Goal: Information Seeking & Learning: Learn about a topic

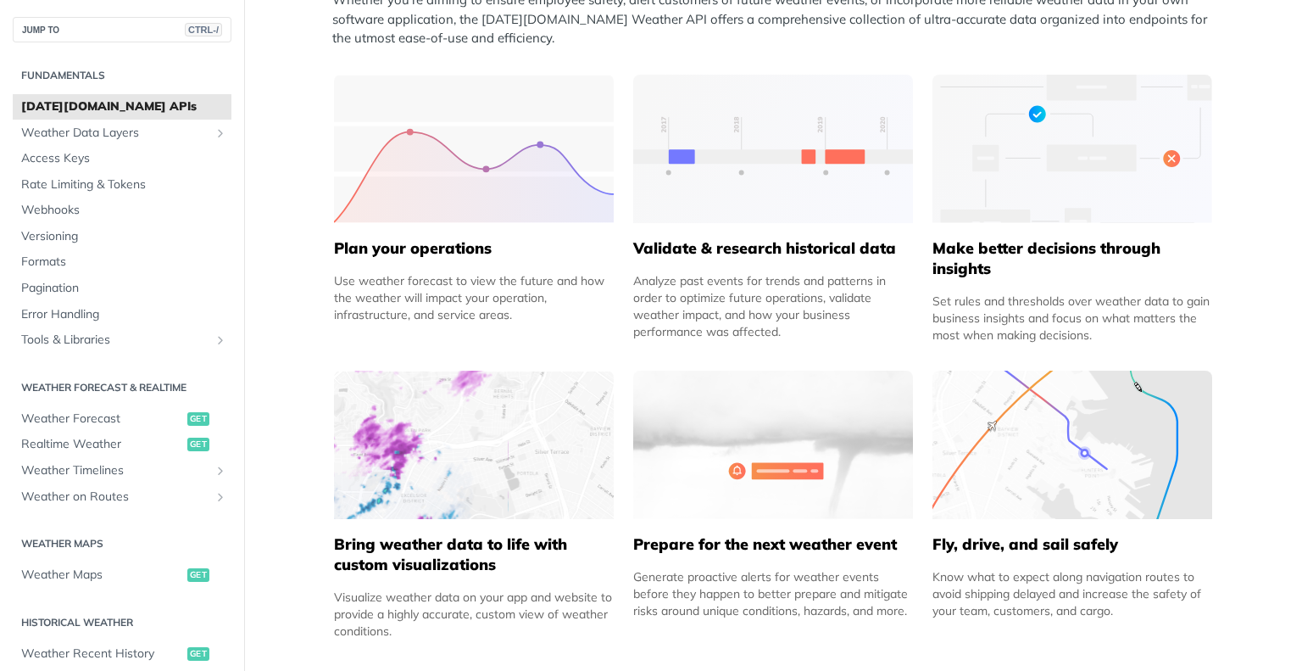
scroll to position [848, 0]
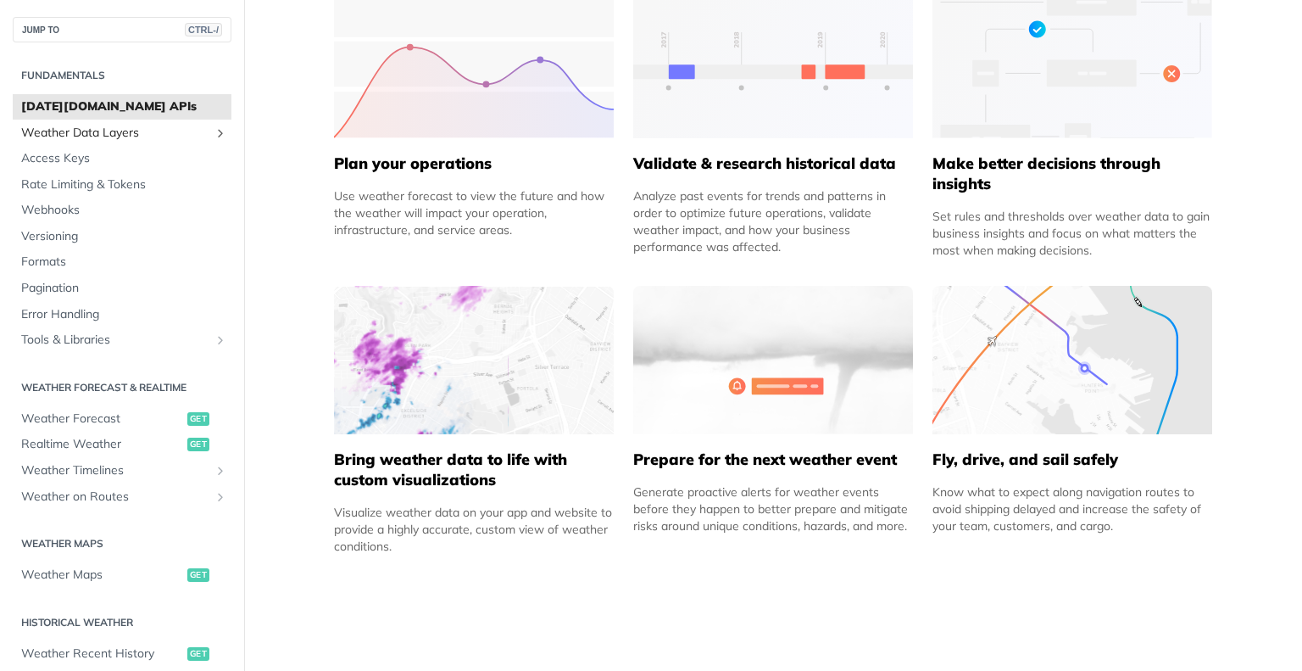
click at [113, 128] on span "Weather Data Layers" at bounding box center [115, 133] width 188 height 17
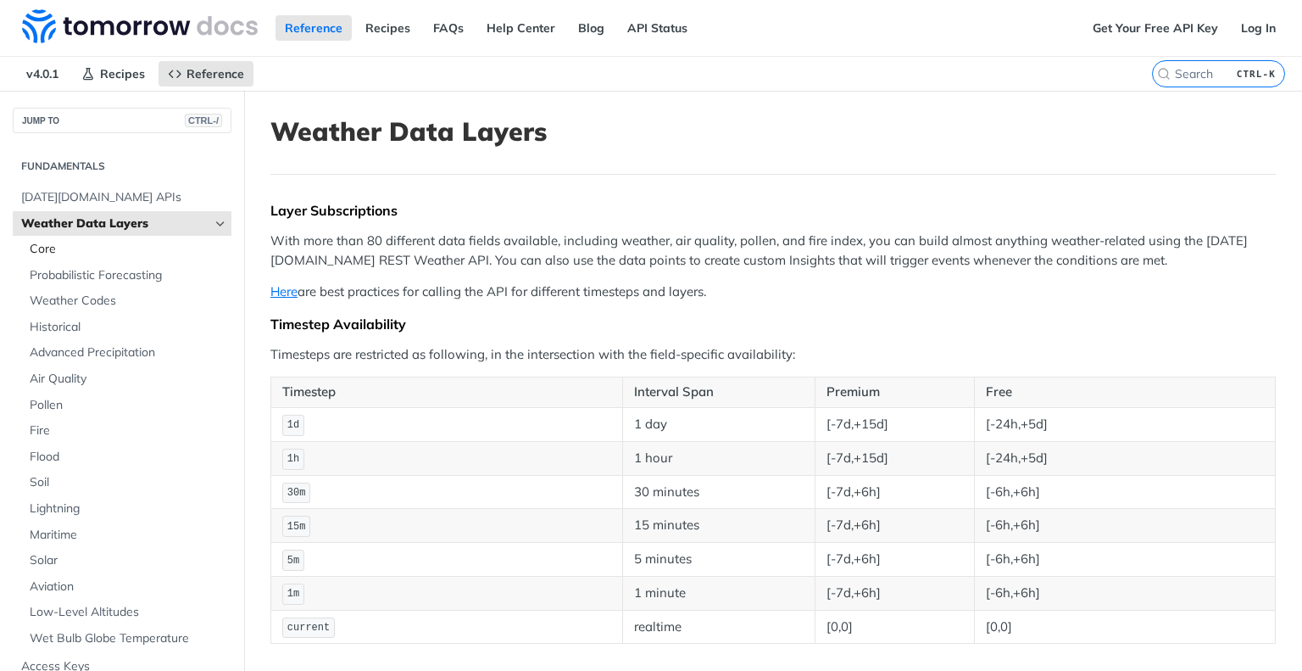
click at [105, 251] on span "Core" at bounding box center [129, 249] width 198 height 17
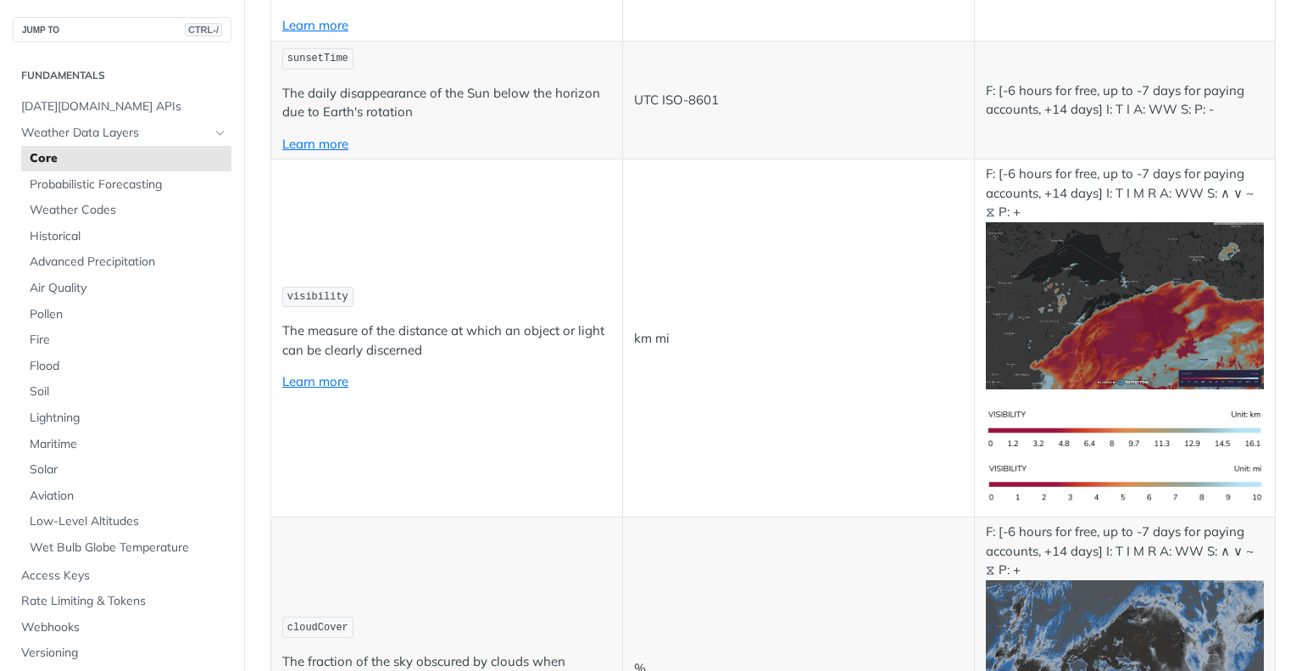
scroll to position [5249, 0]
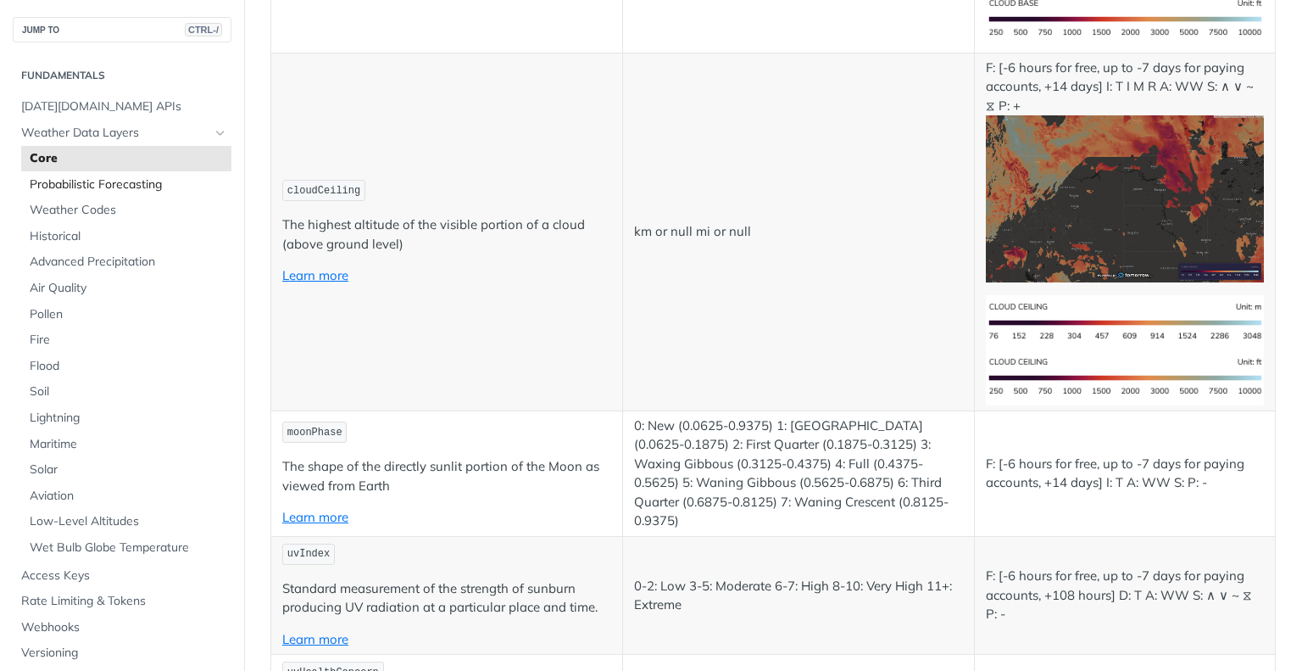
click at [154, 189] on span "Probabilistic Forecasting" at bounding box center [129, 184] width 198 height 17
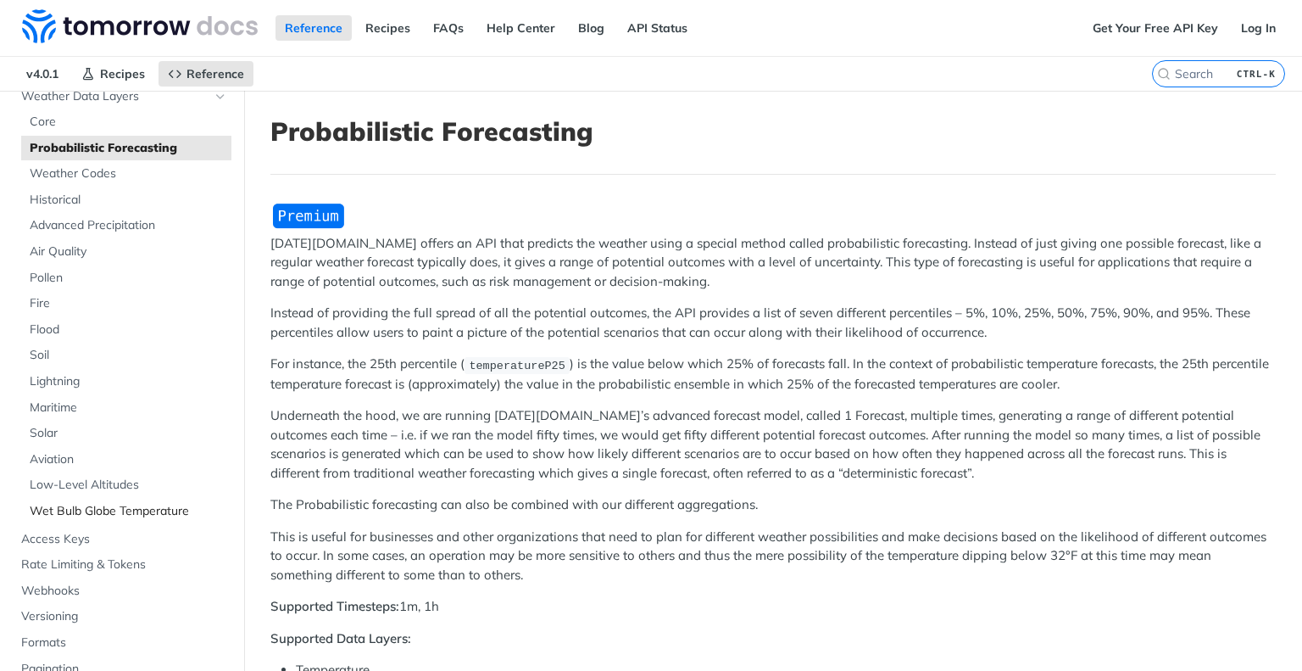
scroll to position [170, 0]
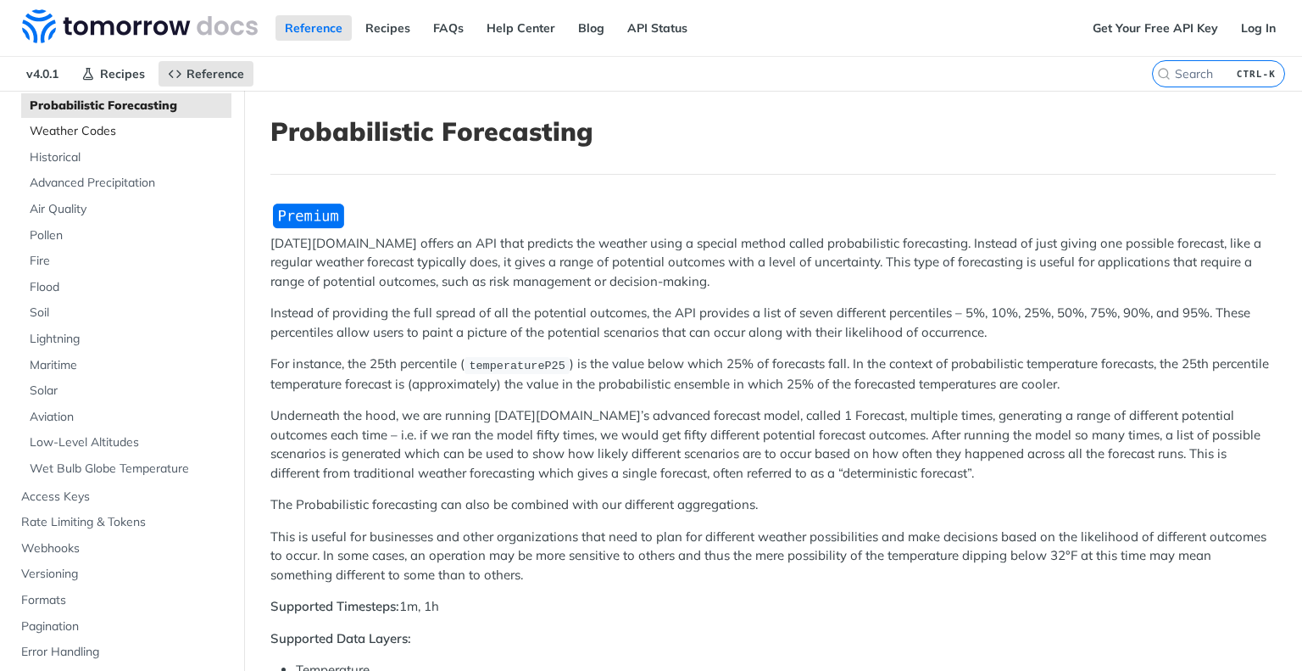
click at [78, 137] on span "Weather Codes" at bounding box center [129, 131] width 198 height 17
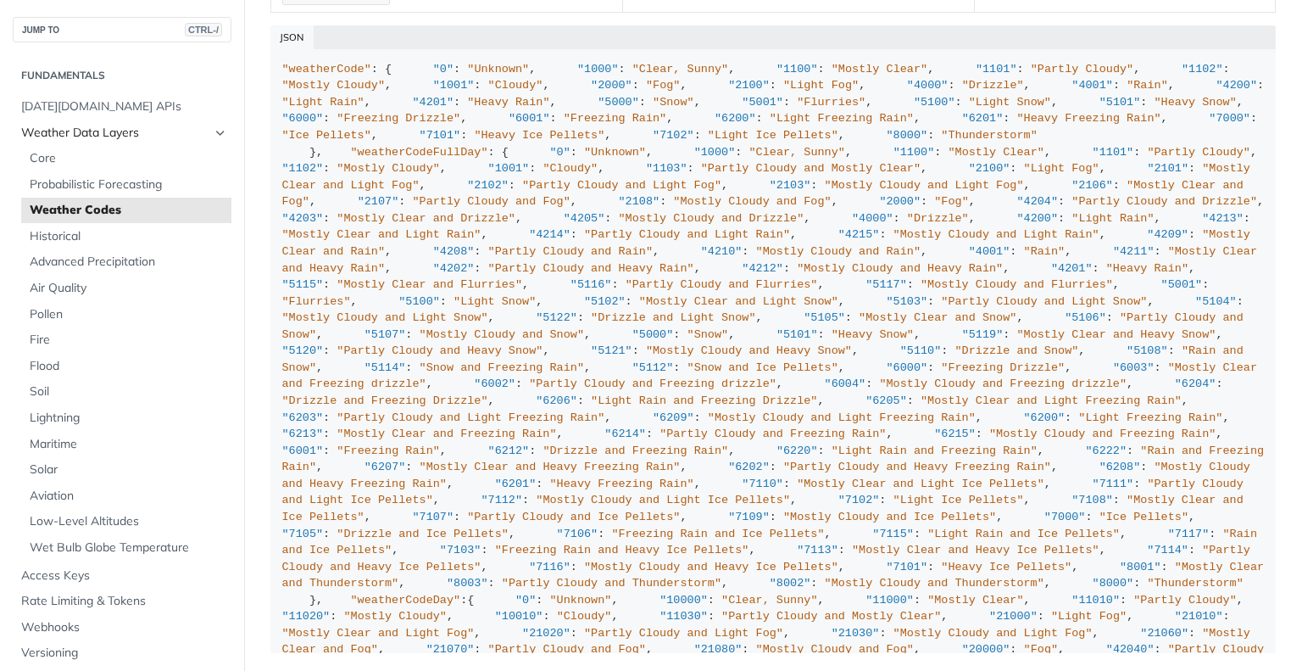
click at [108, 128] on span "Weather Data Layers" at bounding box center [115, 133] width 188 height 17
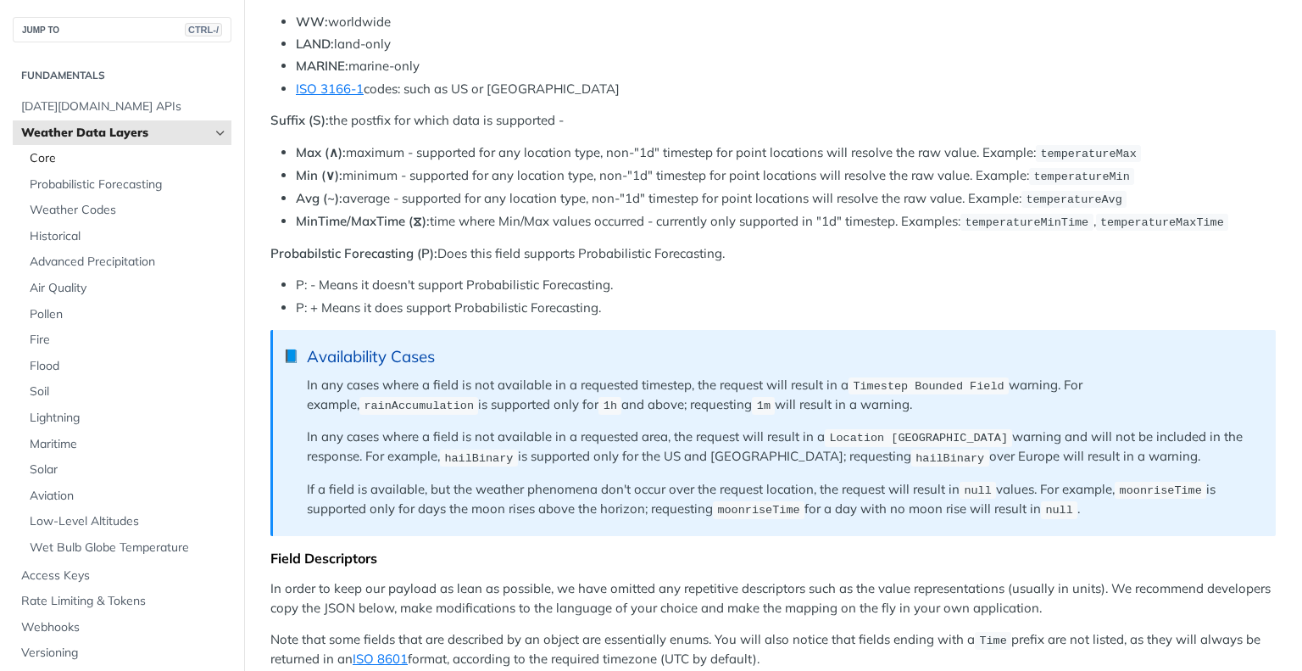
click at [85, 158] on span "Core" at bounding box center [129, 158] width 198 height 17
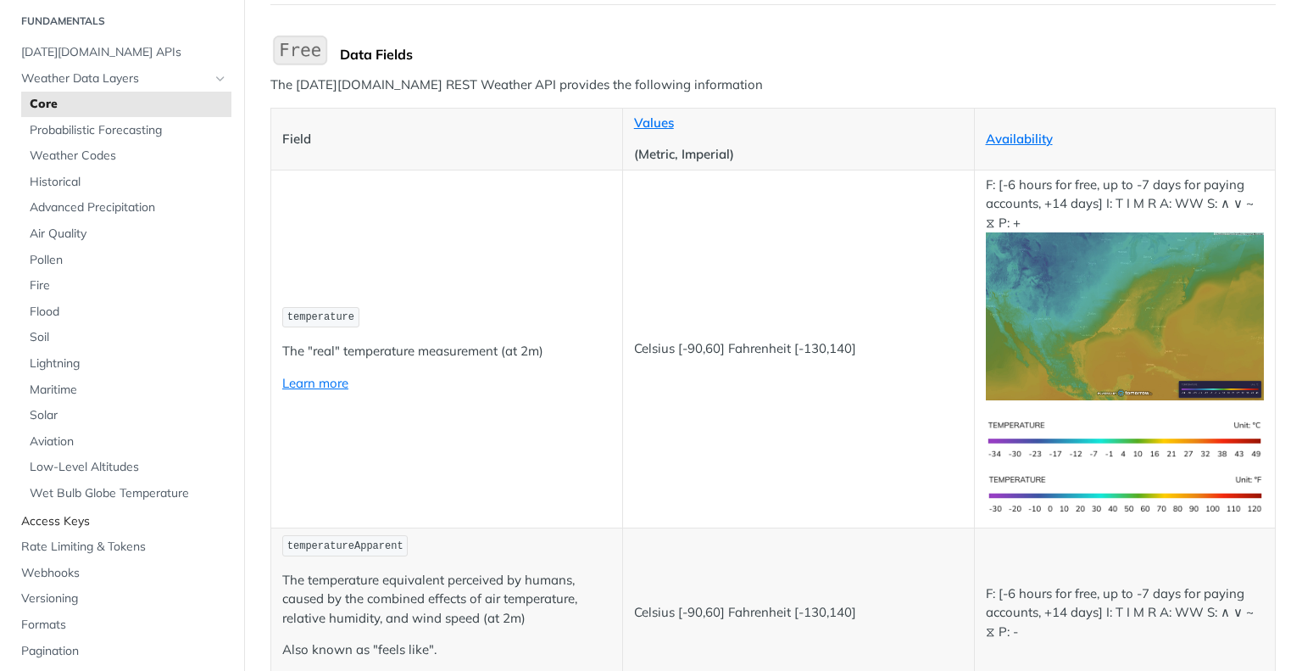
scroll to position [85, 0]
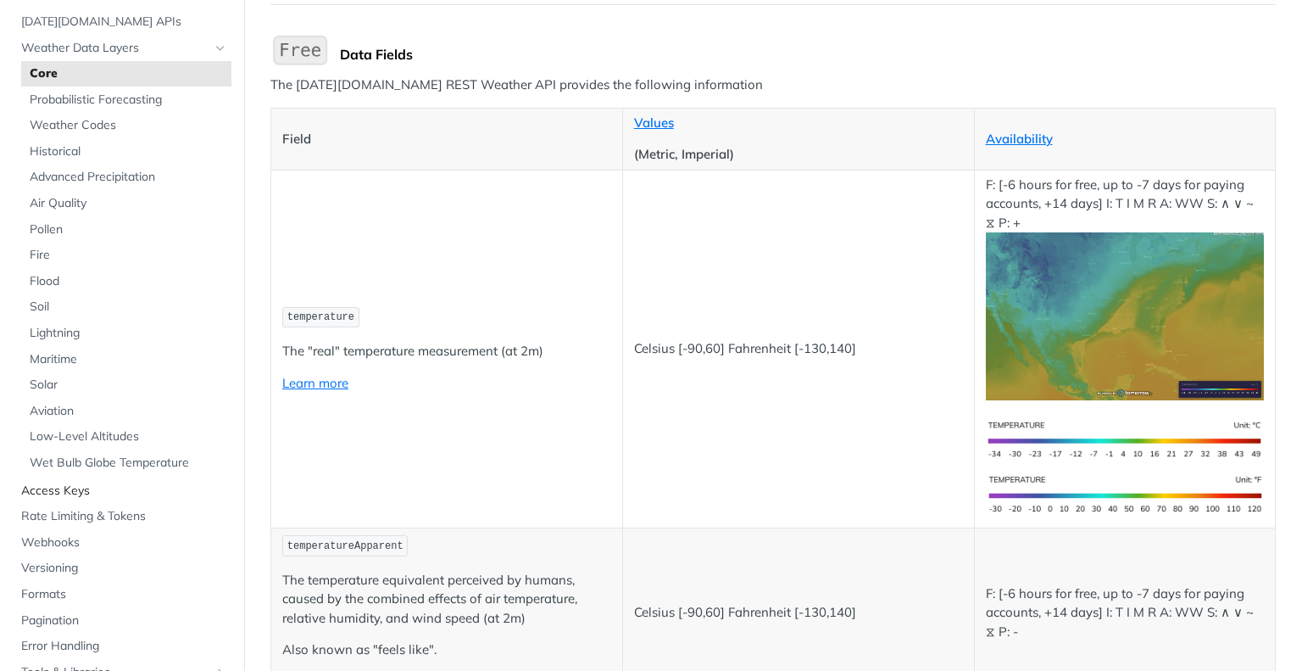
click at [74, 489] on span "Access Keys" at bounding box center [124, 490] width 206 height 17
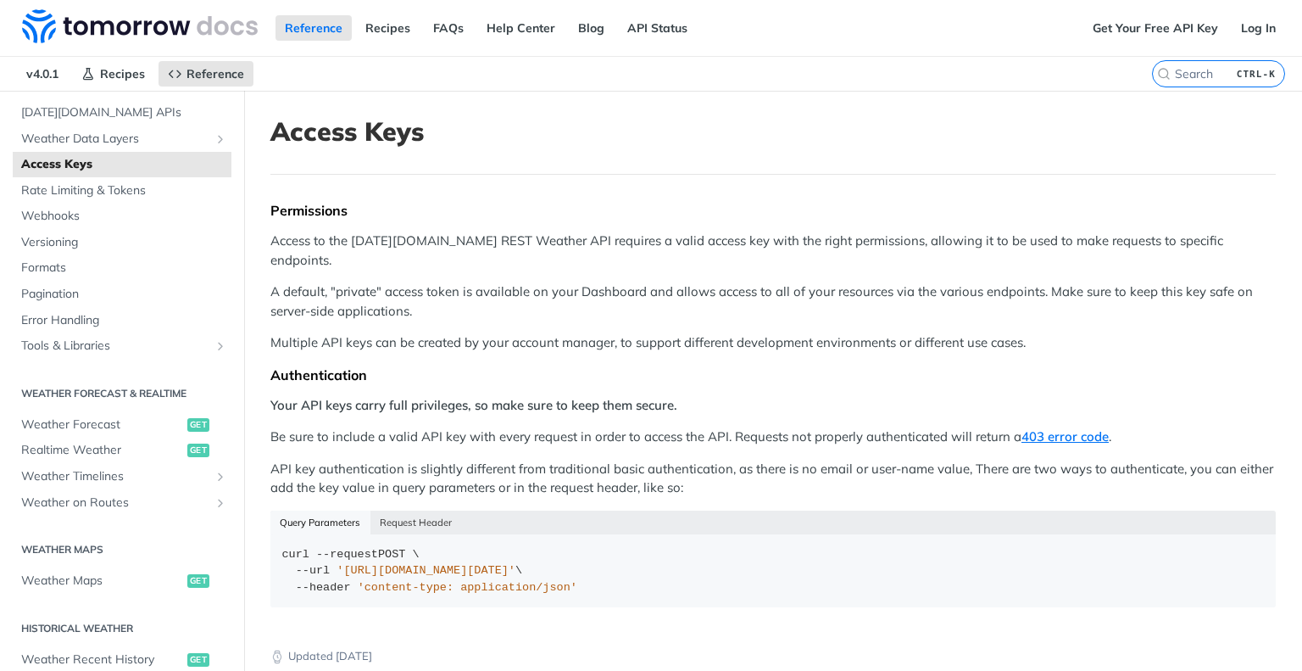
scroll to position [85, 0]
